Goal: Find specific page/section: Find specific page/section

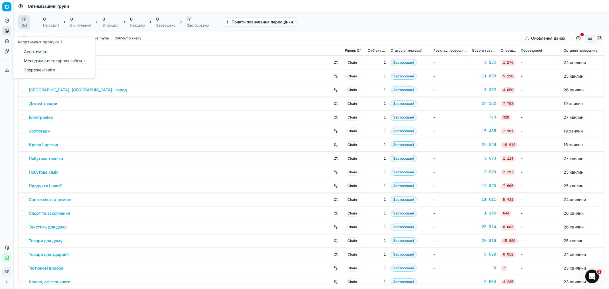
click at [9, 41] on icon at bounding box center [7, 41] width 5 height 5
click at [37, 51] on link "Асортимент" at bounding box center [55, 52] width 67 height 8
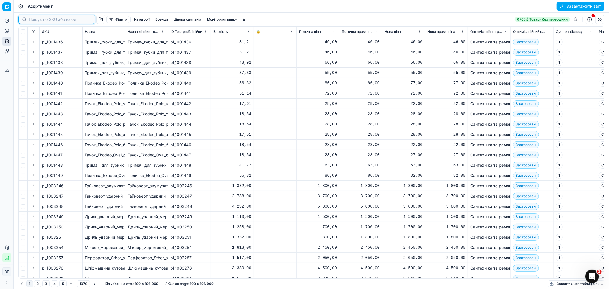
click at [33, 18] on input at bounding box center [60, 20] width 63 height 6
paste input "418861"
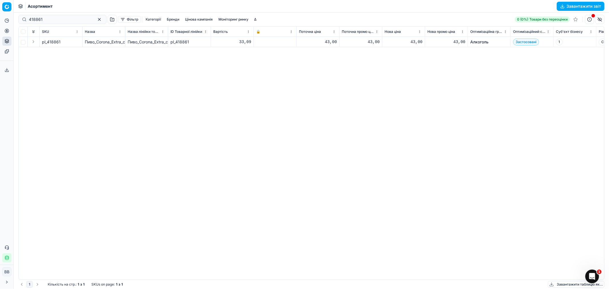
click at [32, 41] on button "Expand" at bounding box center [33, 41] width 7 height 7
click at [67, 51] on div "418861" at bounding box center [61, 52] width 38 height 6
click at [76, 41] on button "button" at bounding box center [77, 42] width 6 height 6
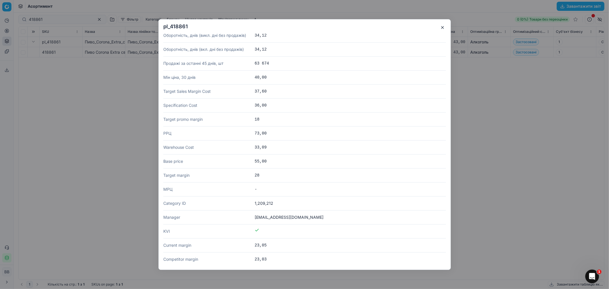
scroll to position [1093, 0]
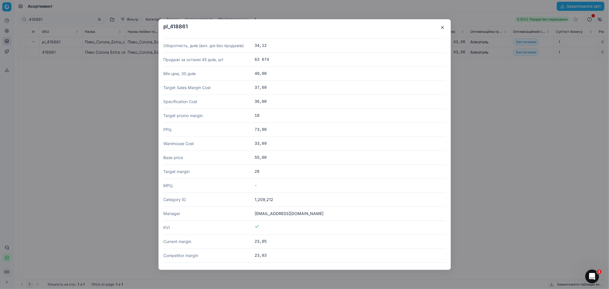
click at [442, 28] on button "button" at bounding box center [442, 27] width 7 height 7
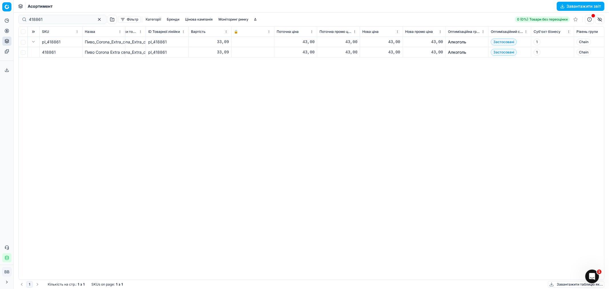
scroll to position [0, 0]
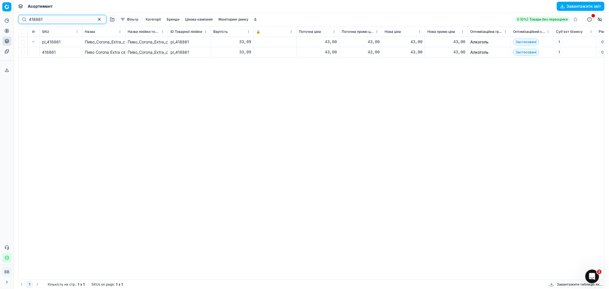
drag, startPoint x: 51, startPoint y: 20, endPoint x: 0, endPoint y: 15, distance: 51.1
click at [0, 15] on div "Pricing platform Аналітика Цінова оптимізація Асортимент продукції Шаблони Серв…" at bounding box center [304, 144] width 609 height 289
paste input "874693"
type input "874693"
click at [77, 40] on button "button" at bounding box center [77, 42] width 6 height 6
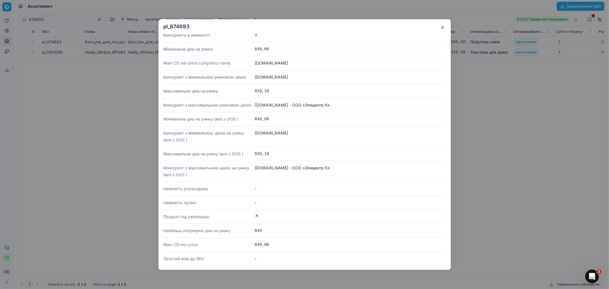
scroll to position [603, 0]
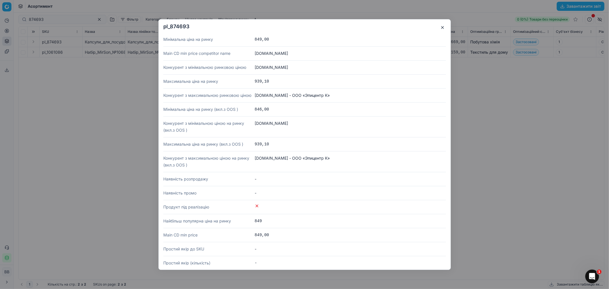
click at [445, 29] on button "button" at bounding box center [442, 27] width 7 height 7
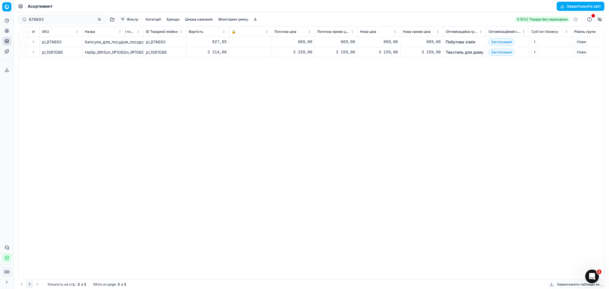
scroll to position [0, 0]
